Goal: Task Accomplishment & Management: Manage account settings

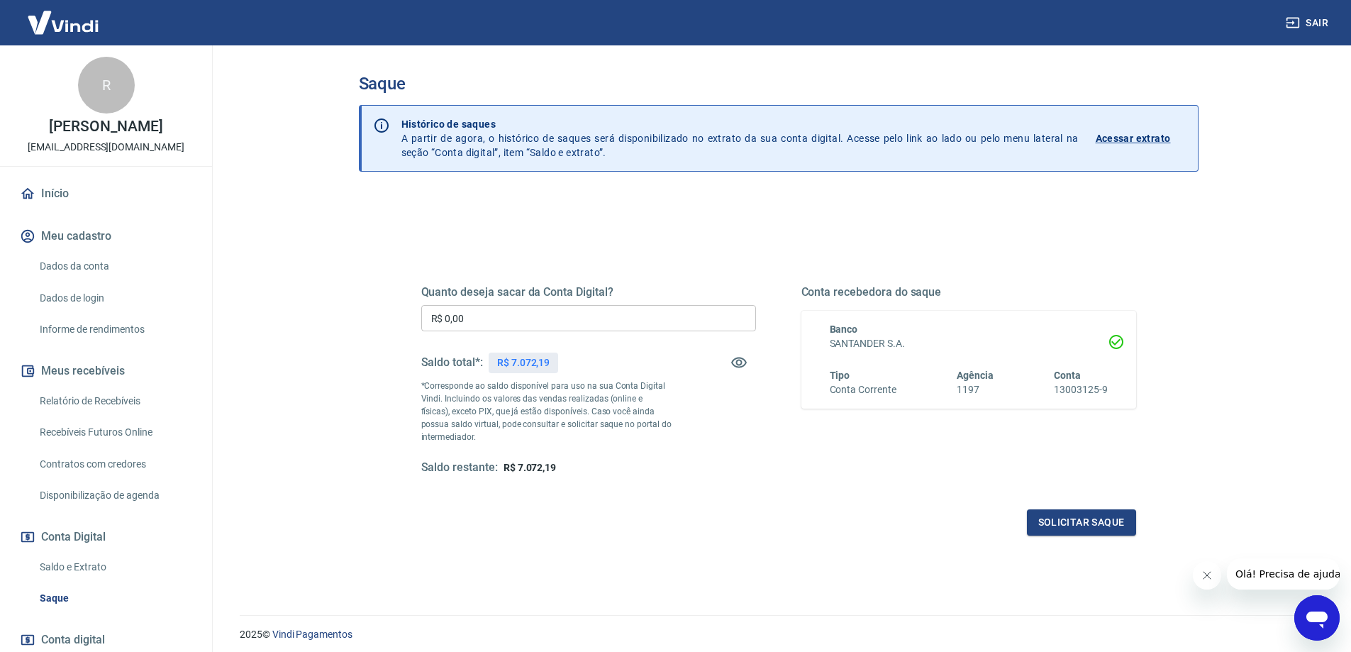
click at [546, 323] on input "R$ 0,00" at bounding box center [588, 318] width 335 height 26
type input "R$ 5.105,00"
click at [1075, 520] on button "Solicitar saque" at bounding box center [1081, 522] width 109 height 26
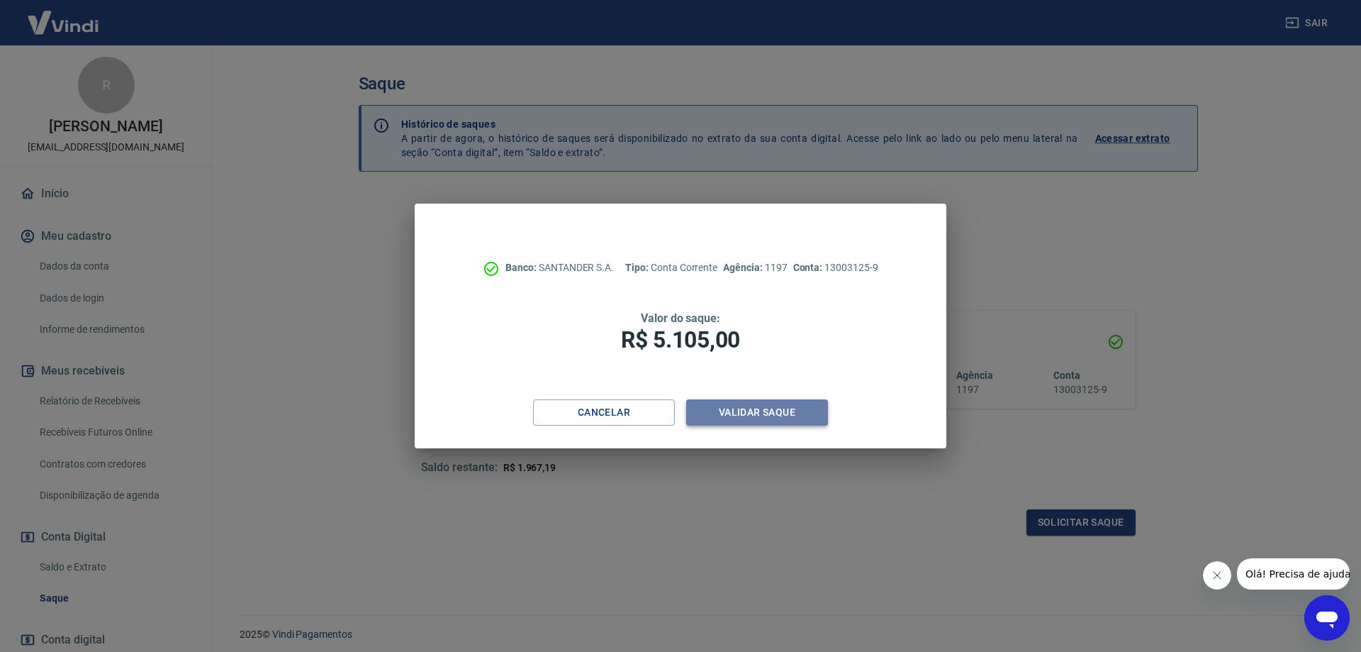
click at [761, 407] on button "Validar saque" at bounding box center [757, 412] width 142 height 26
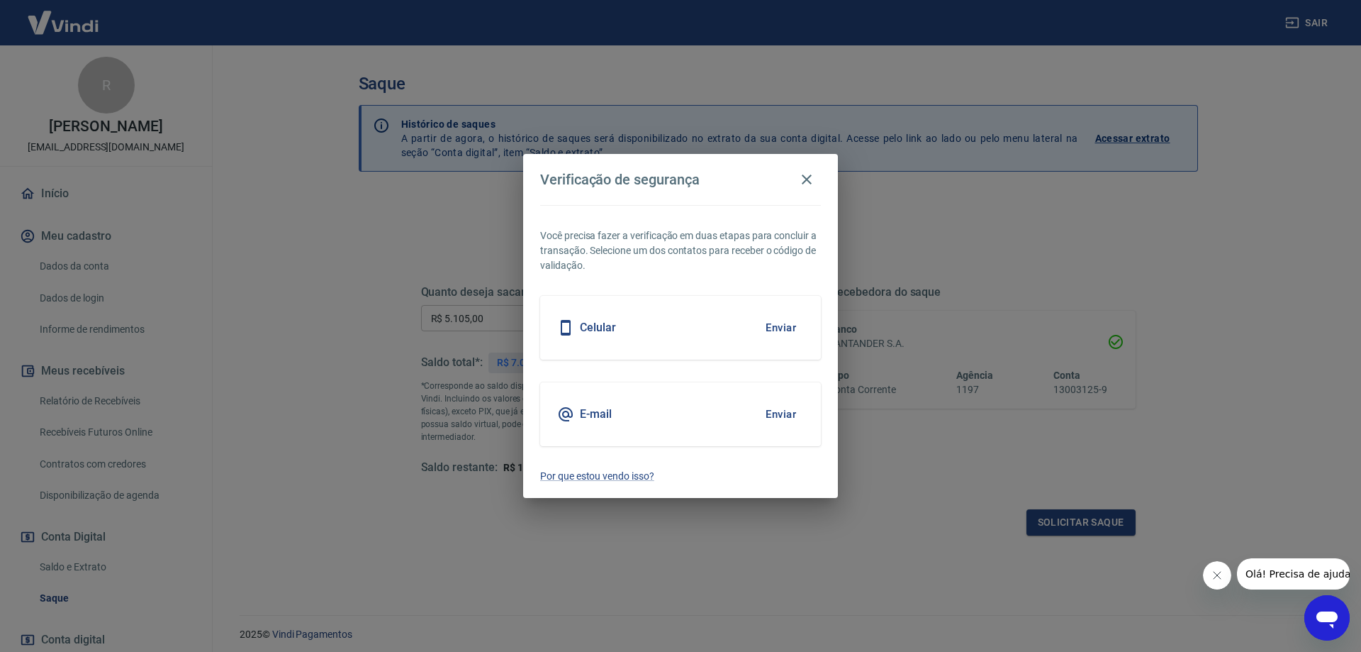
click at [792, 421] on button "Enviar" at bounding box center [781, 414] width 46 height 30
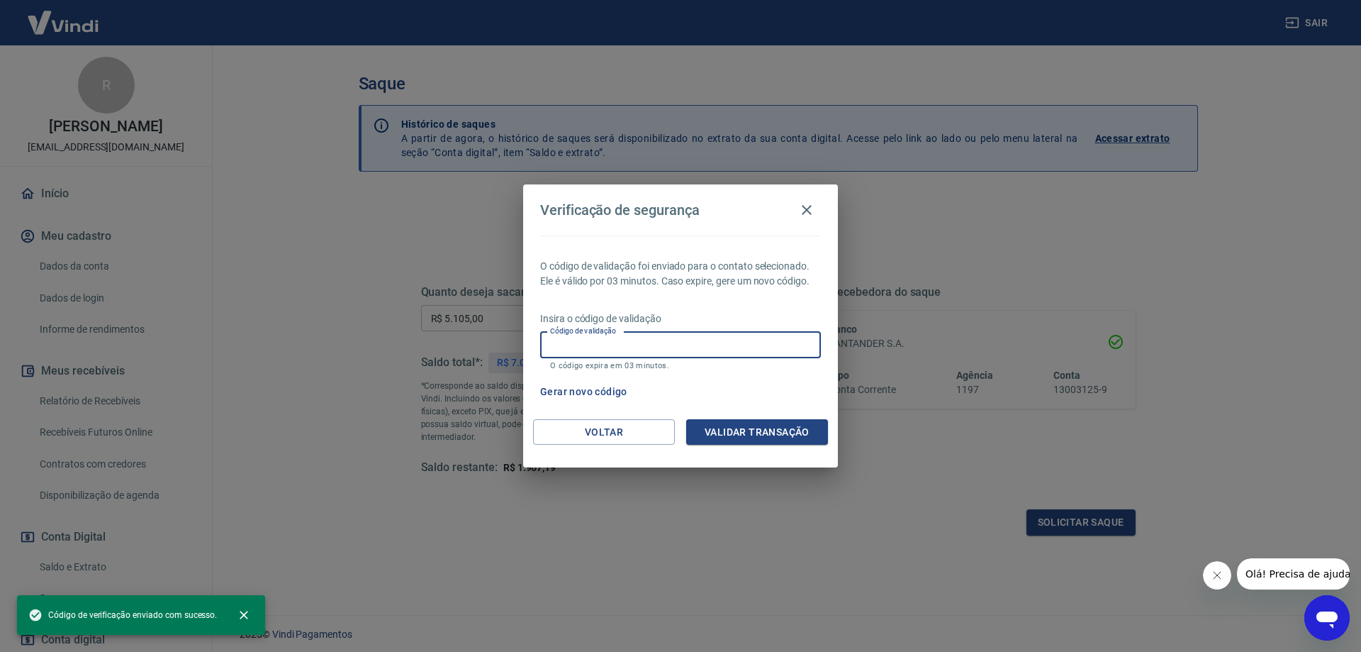
click at [570, 342] on div "Código de validação Código de validação O código expira em 03 minutos." at bounding box center [680, 351] width 281 height 38
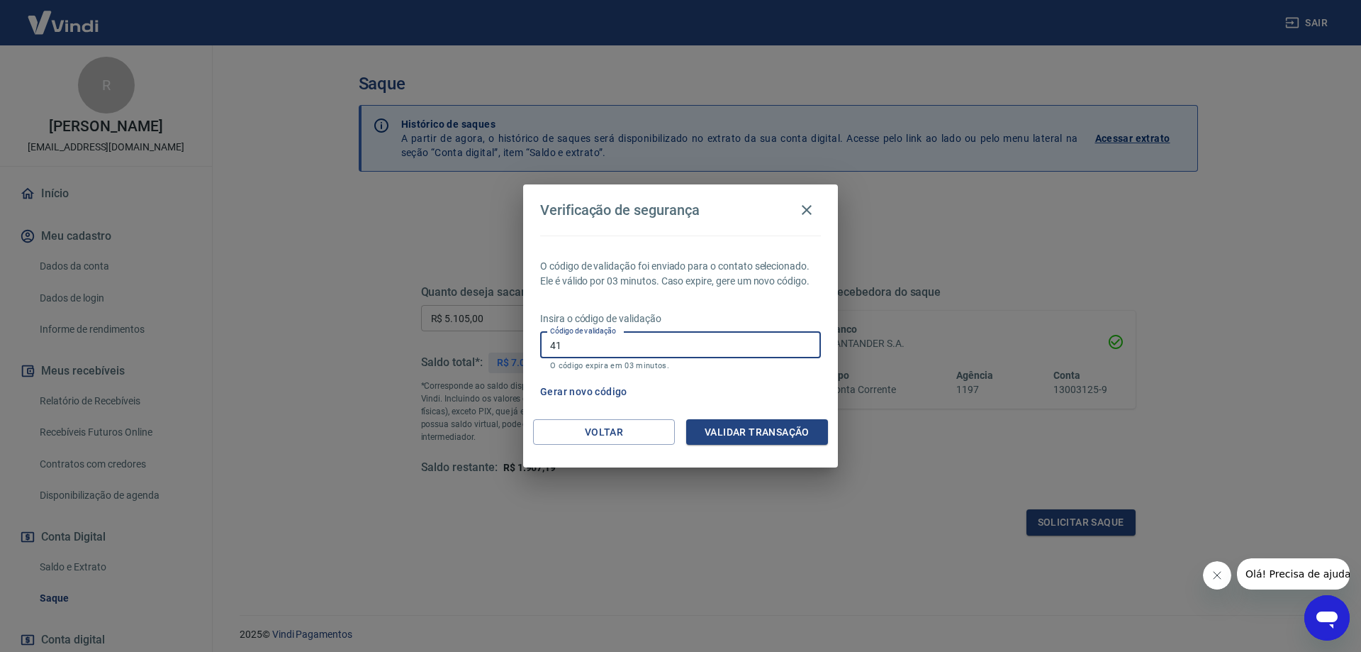
type input "4"
type input "461272"
click at [709, 440] on button "Validar transação" at bounding box center [757, 432] width 142 height 26
